Goal: Use online tool/utility: Utilize a website feature to perform a specific function

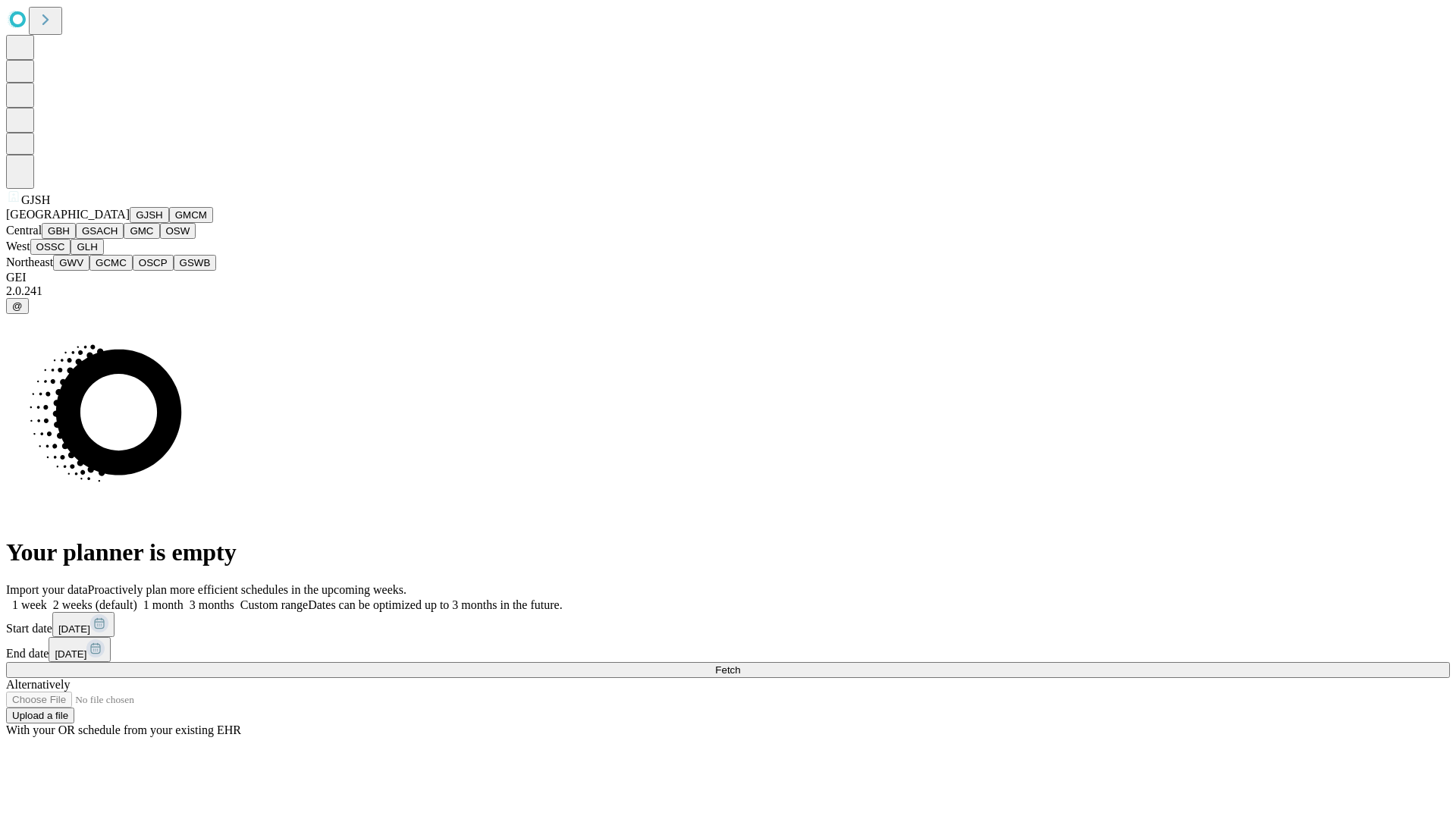
click at [130, 223] on button "GJSH" at bounding box center [149, 215] width 40 height 16
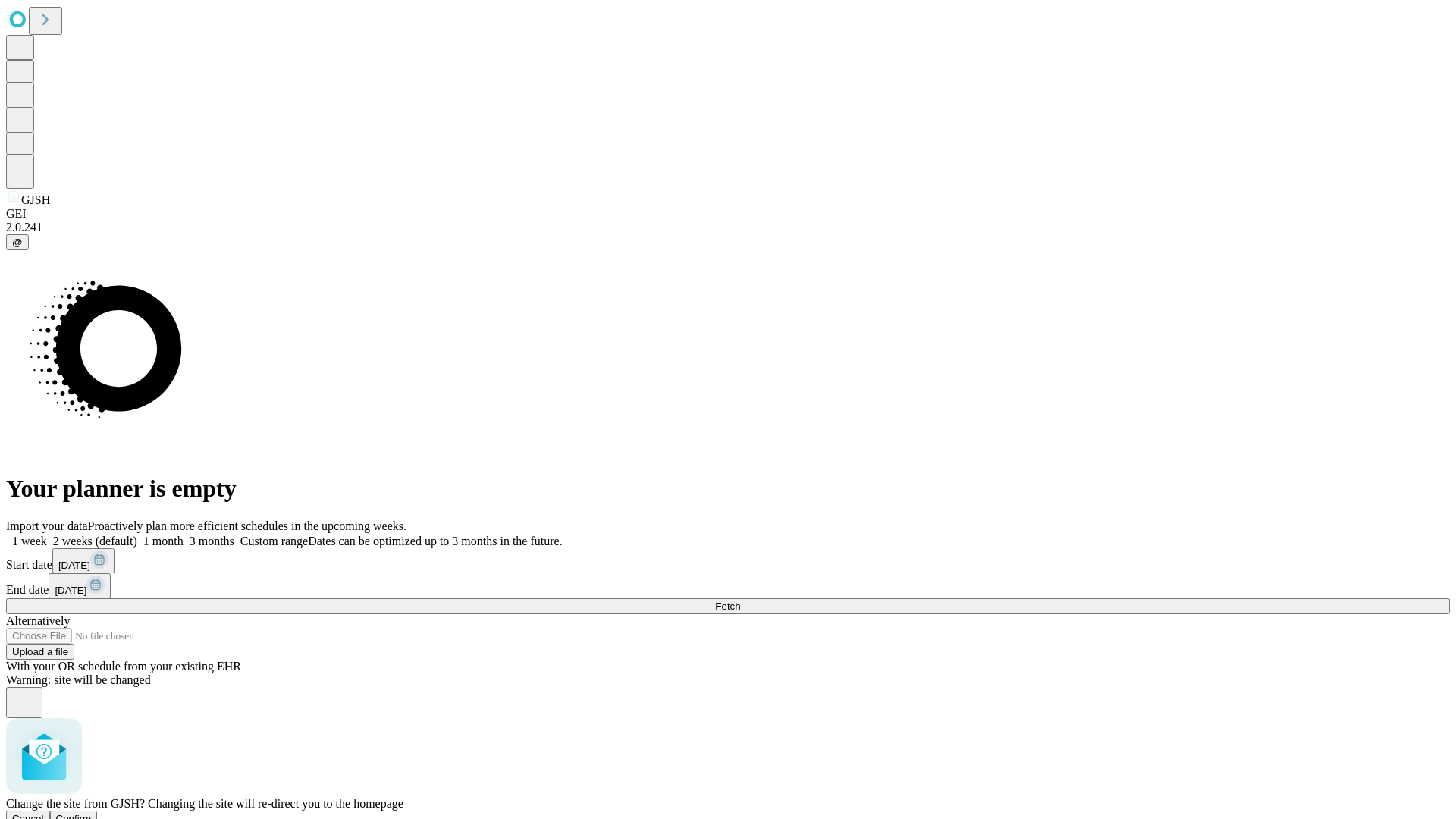
click at [92, 813] on span "Confirm" at bounding box center [74, 819] width 36 height 11
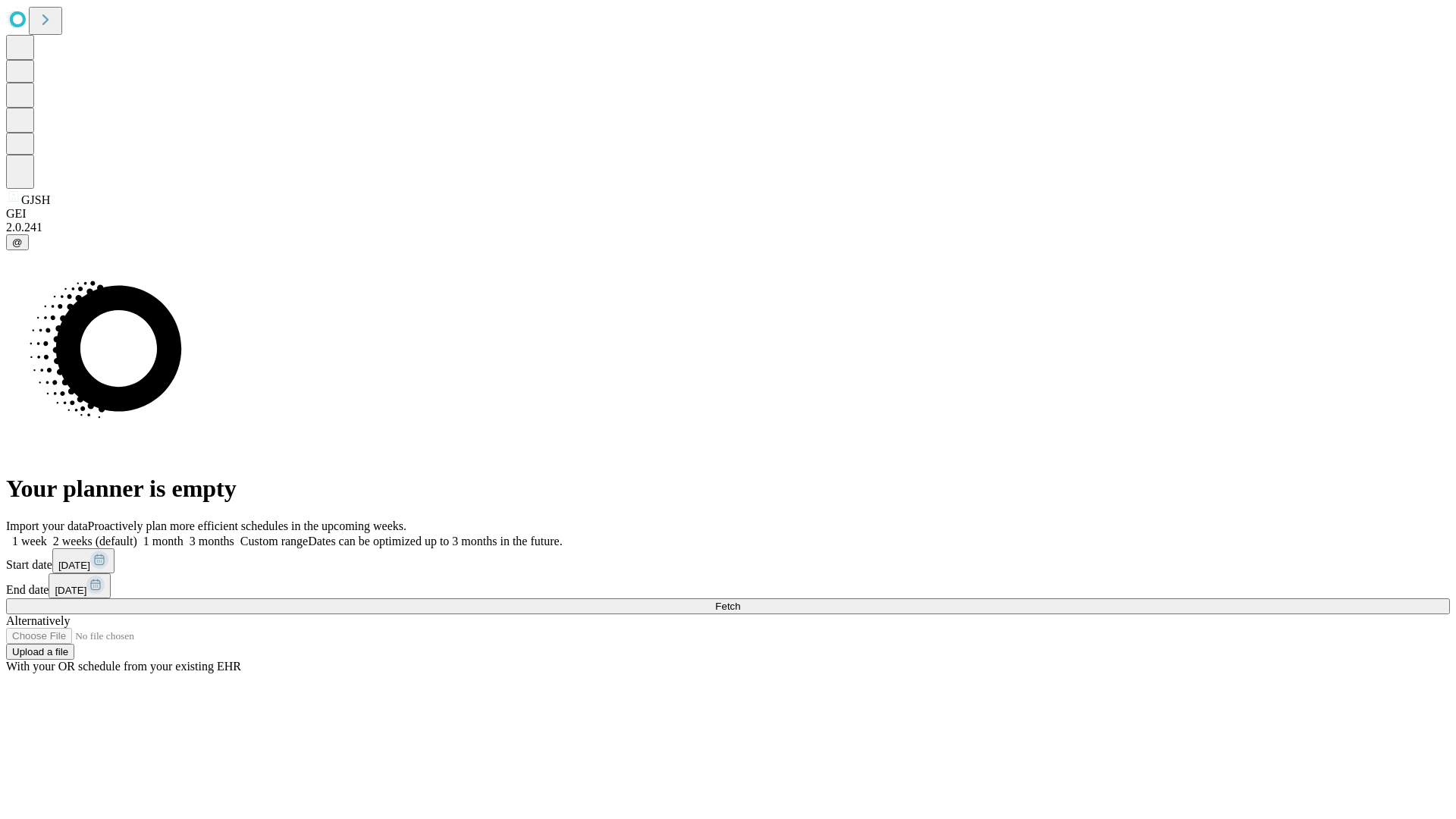
click at [47, 535] on label "1 week" at bounding box center [26, 541] width 41 height 13
click at [740, 601] on span "Fetch" at bounding box center [727, 606] width 25 height 11
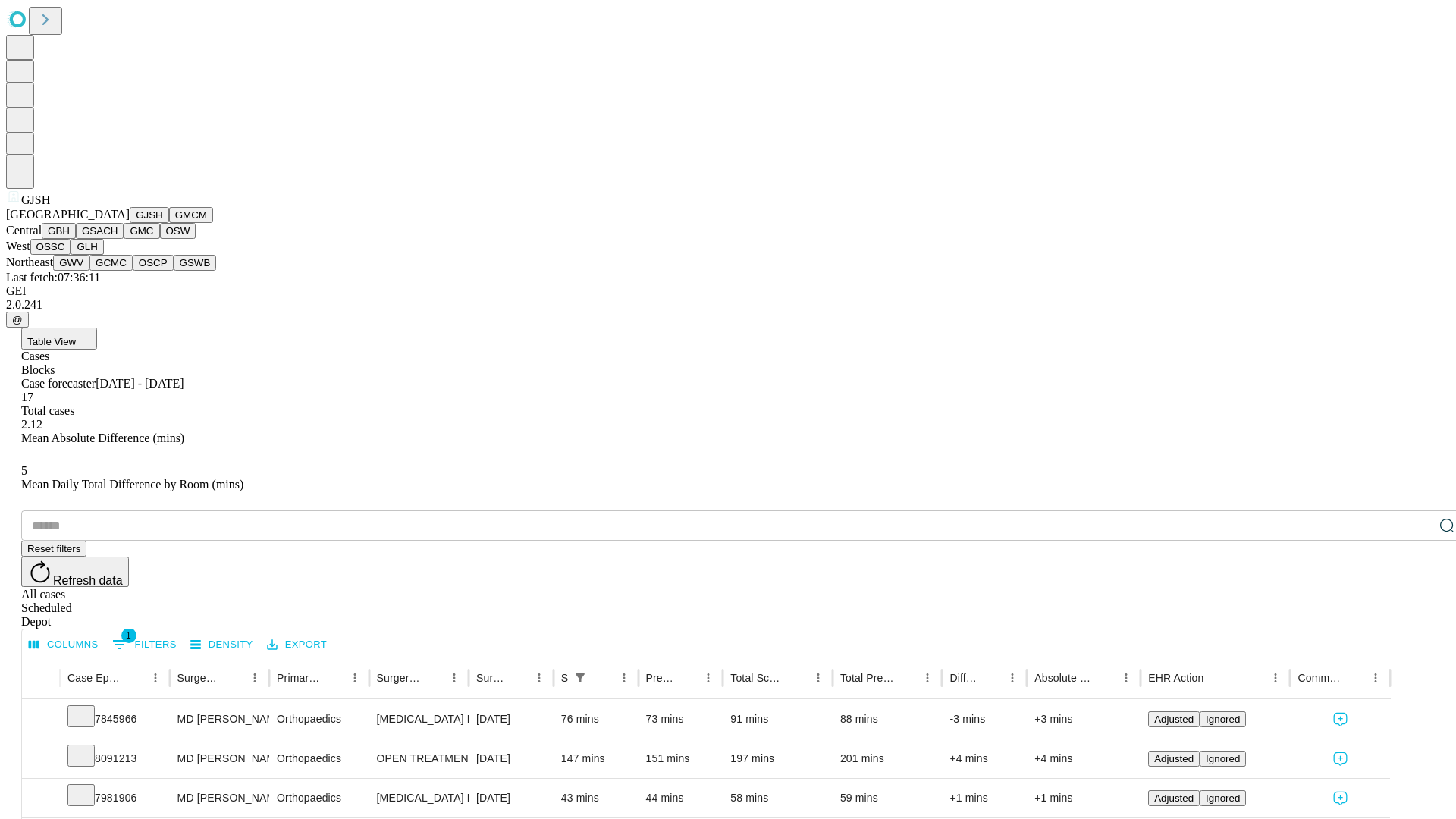
click at [169, 223] on button "GMCM" at bounding box center [191, 215] width 44 height 16
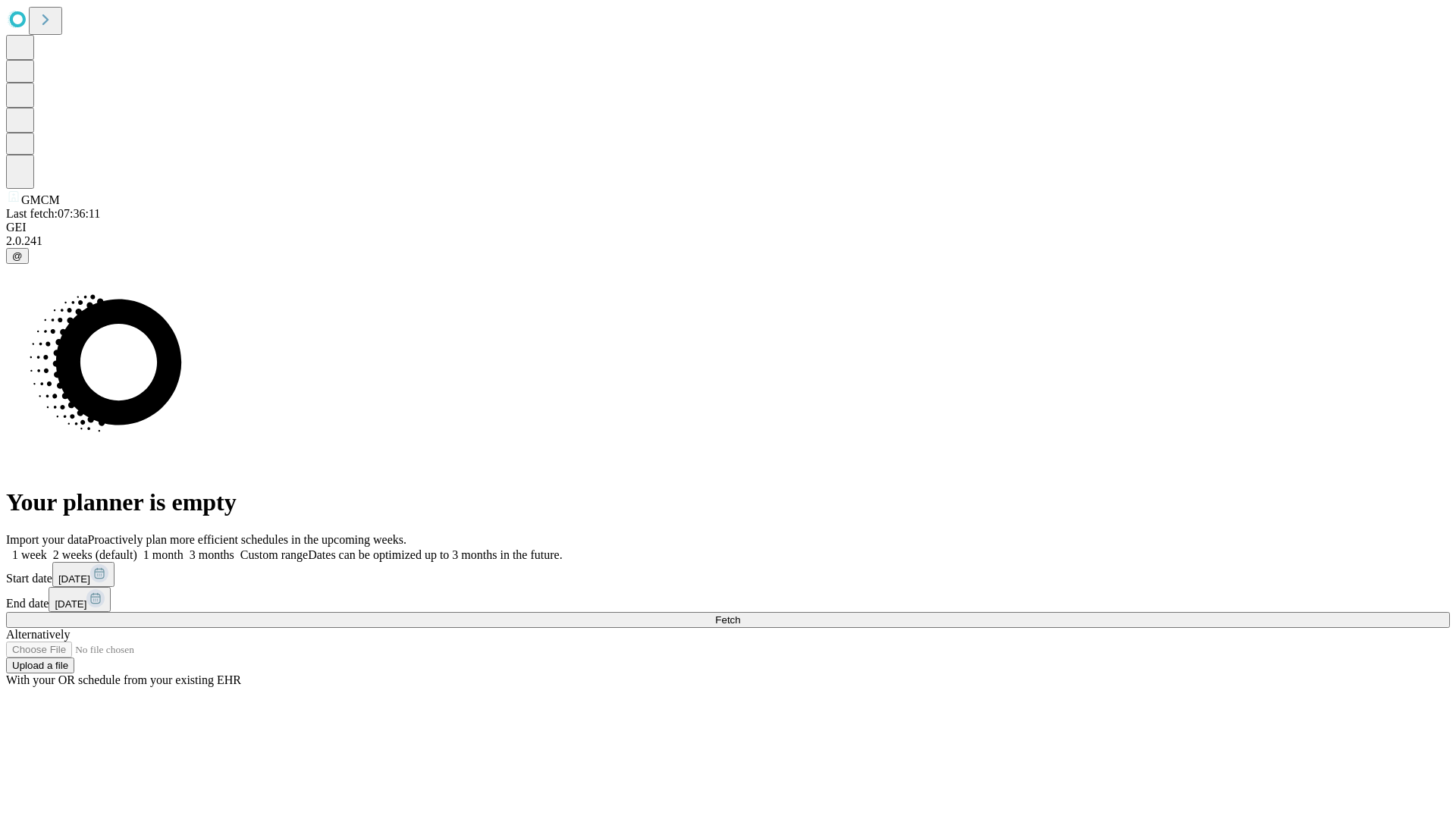
click at [47, 549] on label "1 week" at bounding box center [26, 555] width 41 height 13
click at [740, 614] on span "Fetch" at bounding box center [727, 620] width 25 height 11
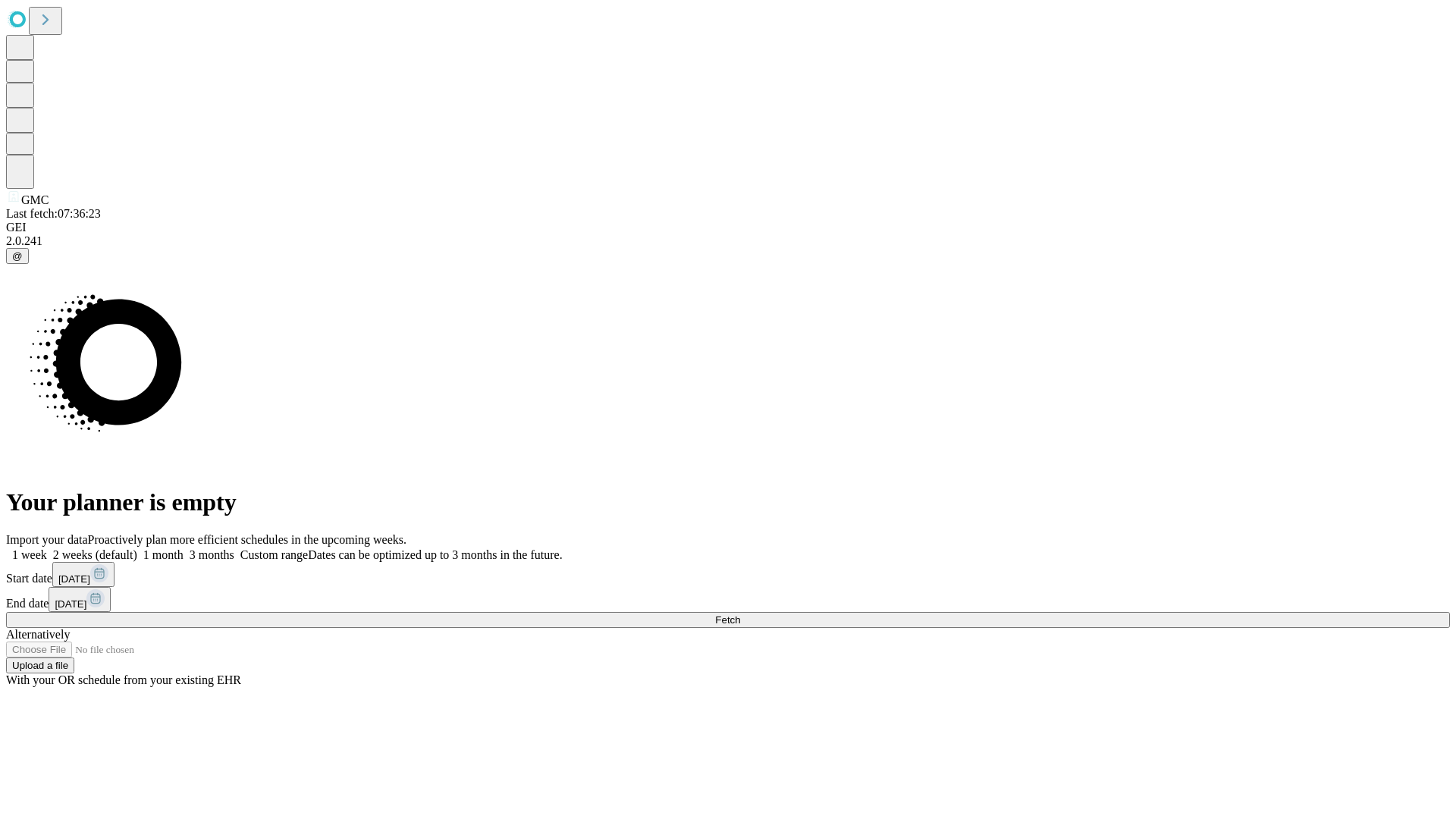
click at [47, 549] on label "1 week" at bounding box center [26, 555] width 41 height 13
click at [740, 614] on span "Fetch" at bounding box center [727, 620] width 25 height 11
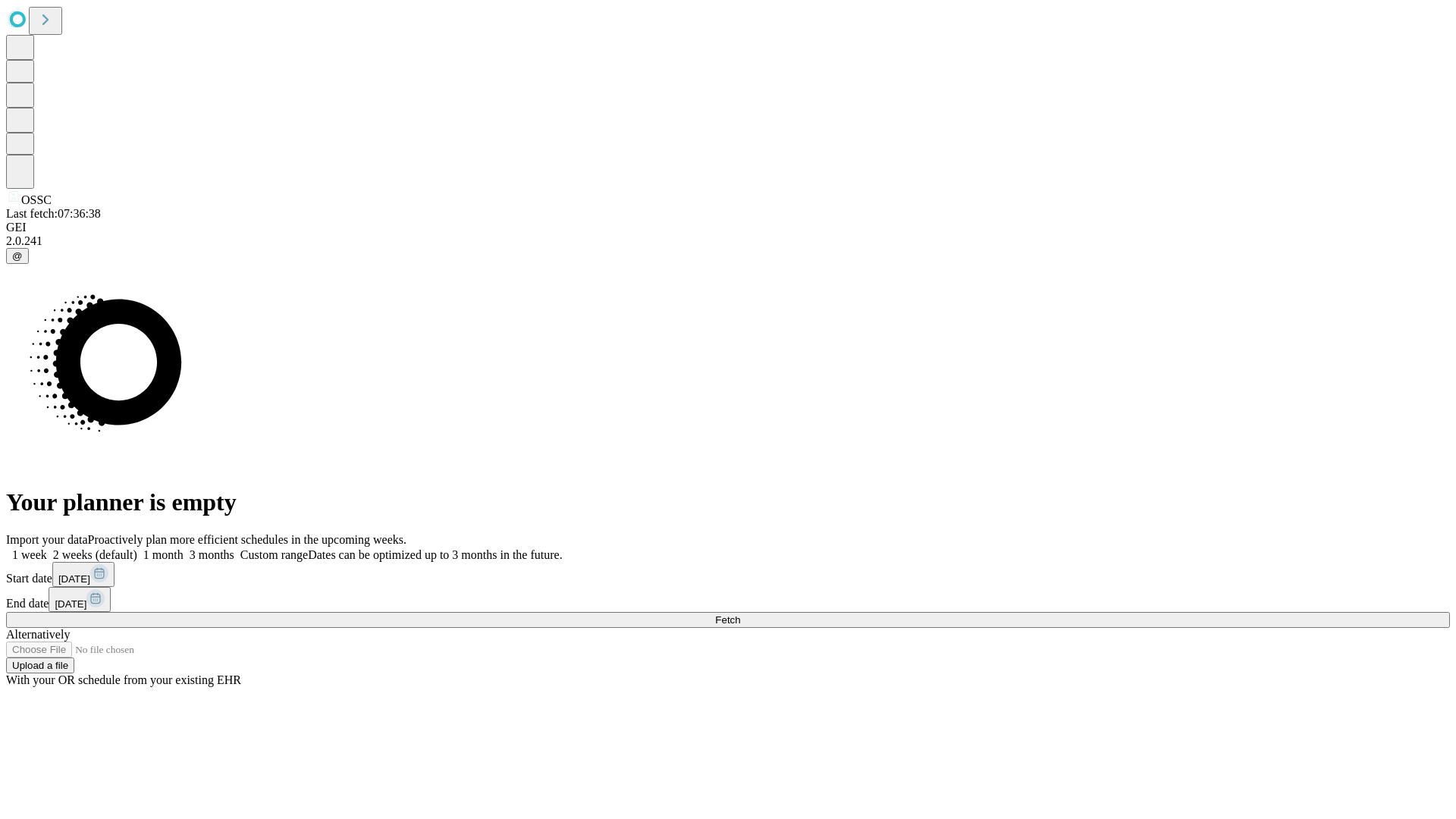
click at [47, 549] on label "1 week" at bounding box center [26, 555] width 41 height 13
click at [740, 614] on span "Fetch" at bounding box center [727, 620] width 25 height 11
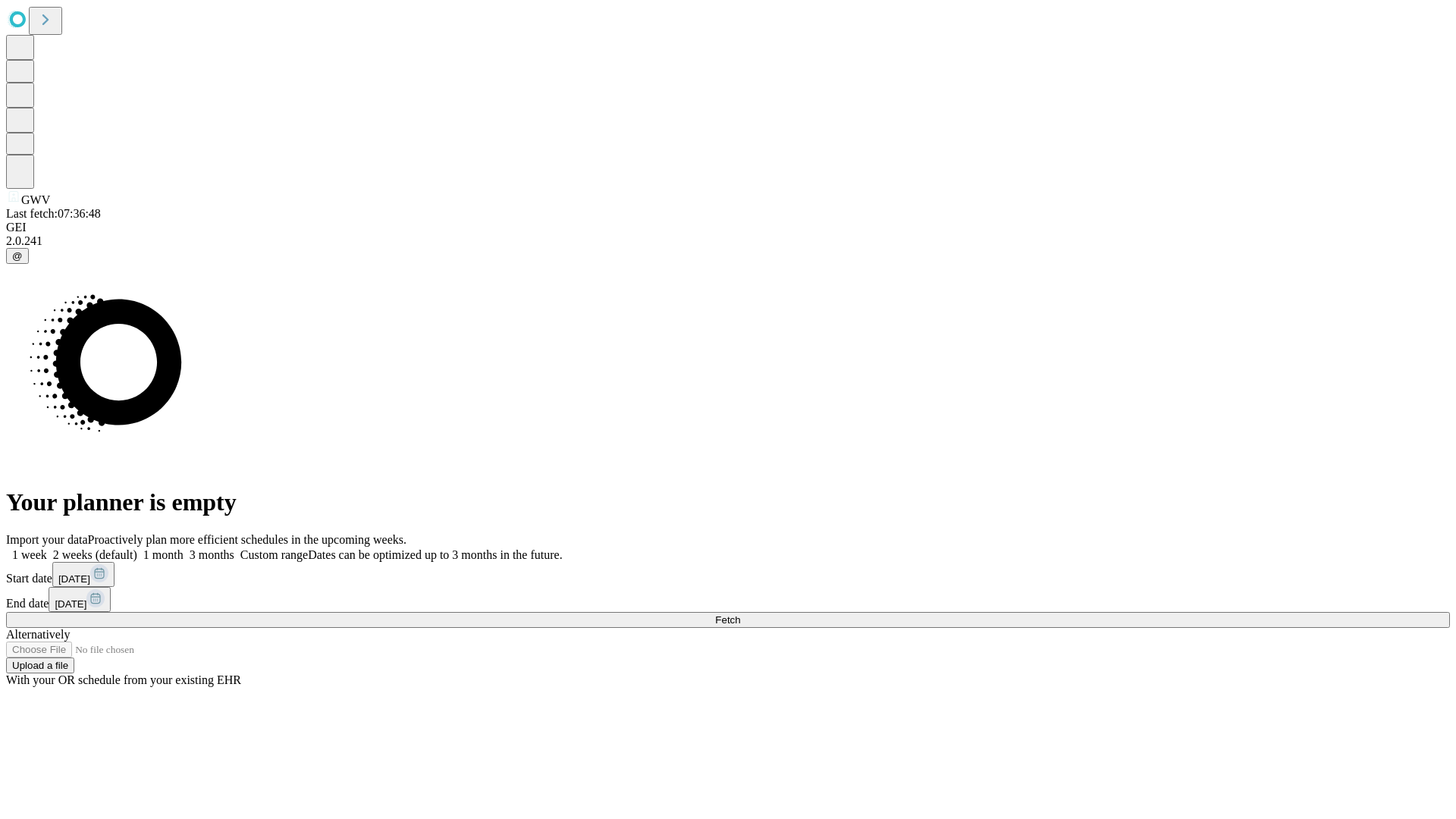
click at [47, 549] on label "1 week" at bounding box center [26, 555] width 41 height 13
click at [740, 614] on span "Fetch" at bounding box center [727, 620] width 25 height 11
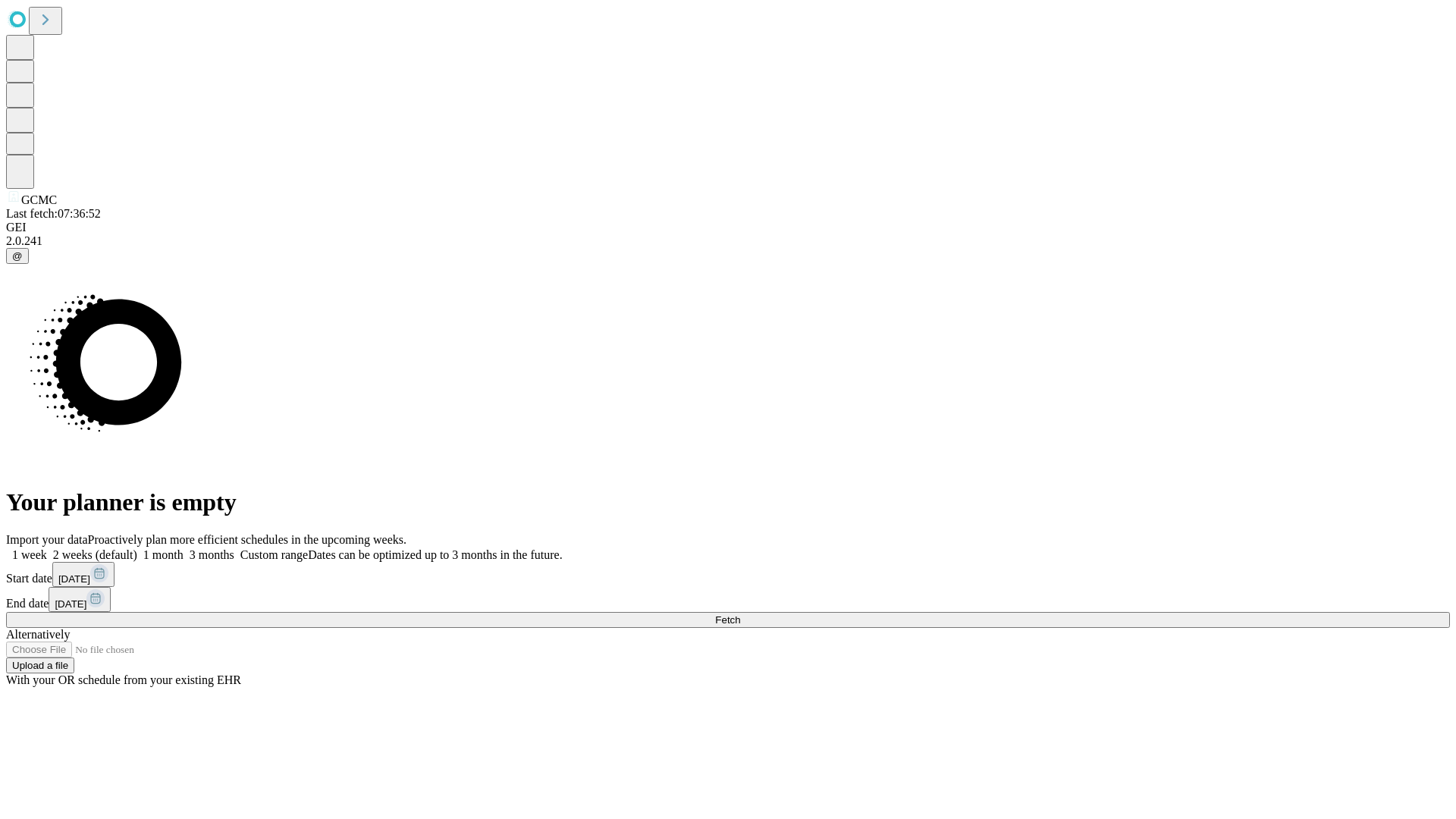
click at [47, 549] on label "1 week" at bounding box center [26, 555] width 41 height 13
click at [740, 614] on span "Fetch" at bounding box center [727, 620] width 25 height 11
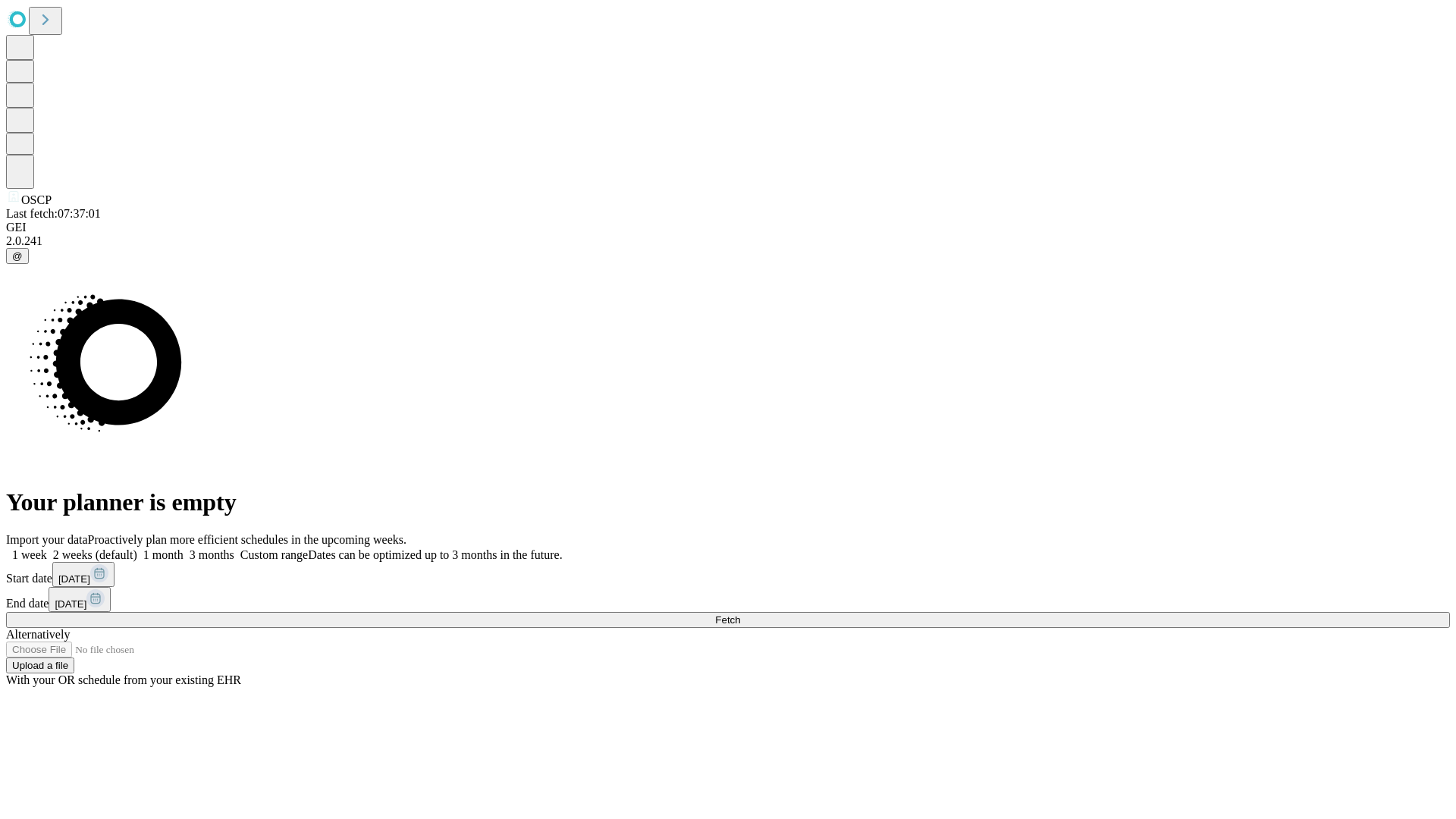
click at [47, 549] on label "1 week" at bounding box center [26, 555] width 41 height 13
click at [740, 614] on span "Fetch" at bounding box center [727, 620] width 25 height 11
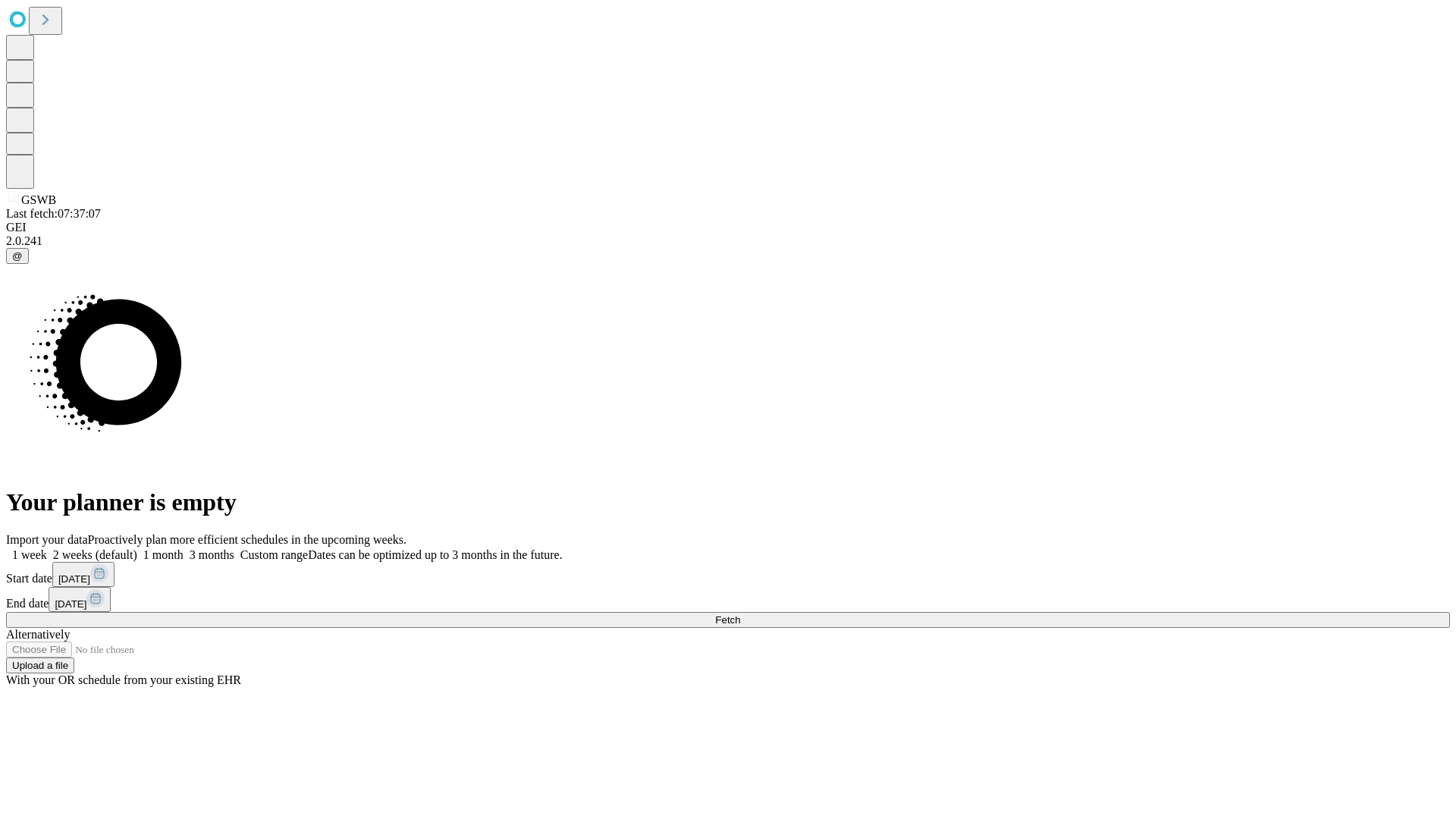
click at [47, 549] on label "1 week" at bounding box center [26, 555] width 41 height 13
click at [740, 614] on span "Fetch" at bounding box center [727, 620] width 25 height 11
